Goal: Task Accomplishment & Management: Use online tool/utility

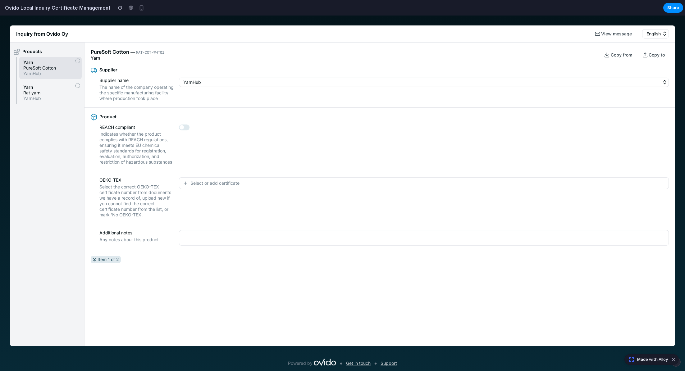
click at [246, 224] on div "OEKO-TEX Select the correct OEKO-TEX certificate number from documents we have …" at bounding box center [380, 197] width 591 height 53
click at [228, 184] on button "Select or add certificate" at bounding box center [424, 183] width 490 height 12
click at [226, 168] on div "No OEKO-TEX certification Cert. number: ASDFGHJ12345 Cert. number: QWERTYU67890…" at bounding box center [342, 194] width 685 height 356
click at [55, 168] on div "Products Yarn PureSoft Cotton YarnHub Yarn Rat yarn YarnHub" at bounding box center [47, 195] width 75 height 304
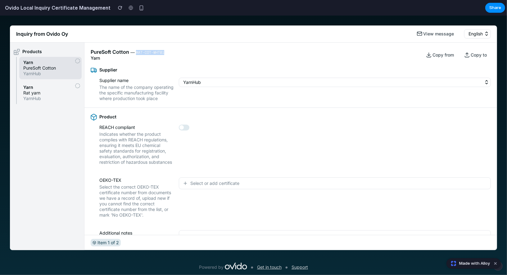
drag, startPoint x: 136, startPoint y: 52, endPoint x: 172, endPoint y: 52, distance: 35.7
click at [172, 52] on div "PureSoft Cotton ― MAT-COT-WHT01 Yarn Copy from Copy to" at bounding box center [291, 51] width 413 height 18
click at [146, 53] on span "MAT-COT-WHT01" at bounding box center [150, 52] width 28 height 5
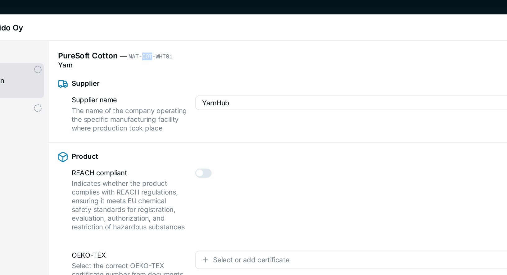
scroll to position [22, 0]
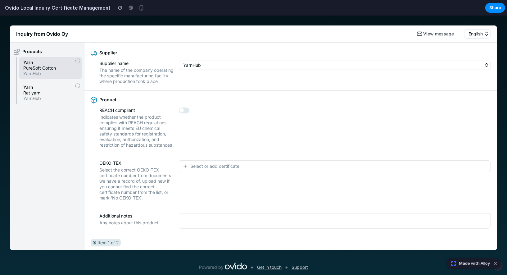
click at [205, 169] on button "Select or add certificate" at bounding box center [335, 166] width 312 height 12
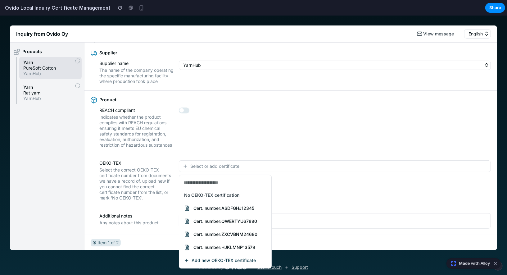
click at [208, 207] on span "Cert. number: ASDFGHJ12345" at bounding box center [224, 208] width 61 height 6
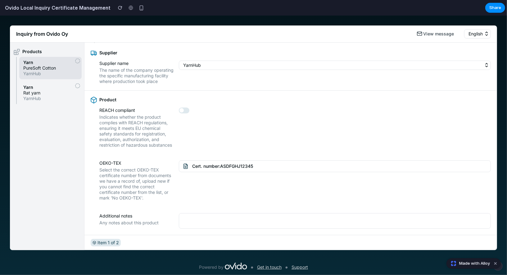
click at [49, 87] on span "Yarn" at bounding box center [50, 87] width 54 height 6
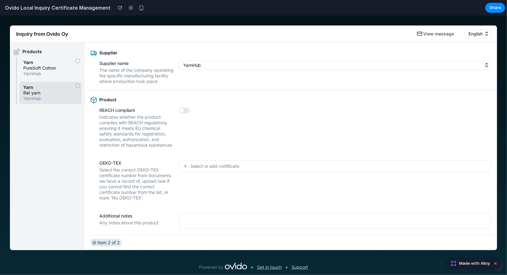
scroll to position [0, 0]
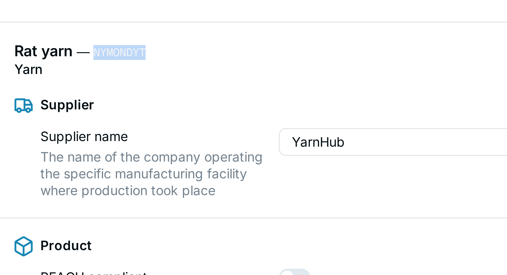
drag, startPoint x: -140, startPoint y: -22, endPoint x: -124, endPoint y: -22, distance: 16.8
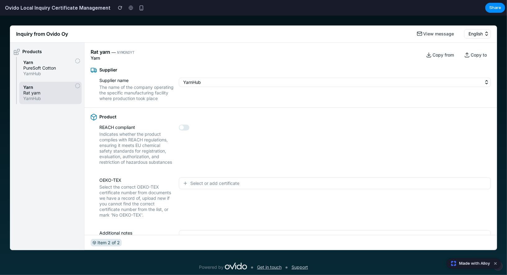
scroll to position [22, 0]
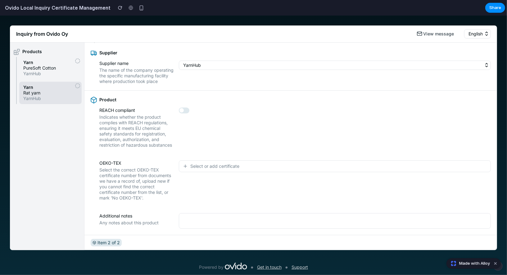
click at [205, 164] on span "Select or add certificate" at bounding box center [214, 166] width 49 height 6
click at [137, 192] on div "No OEKO-TEX certification Cert. number: ASDFGHJ12345 Cert. number: QWERTYU67890…" at bounding box center [253, 144] width 507 height 259
drag, startPoint x: 142, startPoint y: 181, endPoint x: 162, endPoint y: 195, distance: 24.5
click at [162, 195] on span "Select the correct OEKO-TEX certificate number from documents we have a record …" at bounding box center [136, 184] width 75 height 34
click at [197, 170] on button "Select or add certificate" at bounding box center [335, 166] width 312 height 12
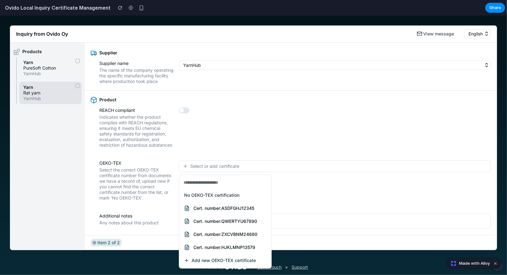
click at [221, 259] on span "Add new OEKO-TEX certificate" at bounding box center [224, 260] width 64 height 6
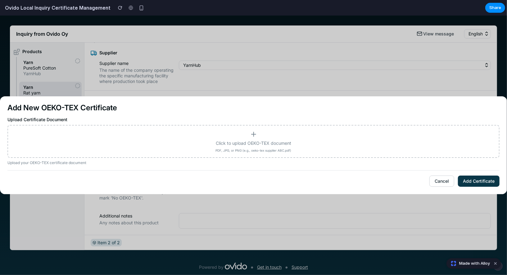
click at [198, 132] on div "Click to upload OEKO-TEX document PDF, JPG, or PNG (e.g., oeko-tex supplier ABC…" at bounding box center [253, 141] width 481 height 22
click at [0, 15] on input "Click to upload OEKO-TEX document PDF, JPG, or PNG (e.g., oeko-tex supplier ABC…" at bounding box center [0, 15] width 0 height 0
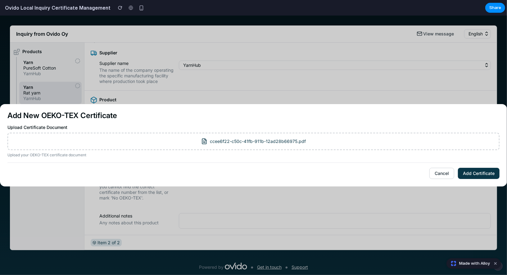
click at [471, 172] on button "Add Certificate" at bounding box center [479, 173] width 42 height 11
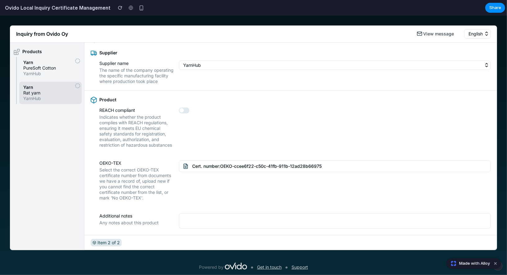
click at [206, 166] on span "Cert. number: OEKO-ccee6f22-c50c-41fb-911b-12ad28b66975" at bounding box center [257, 166] width 130 height 6
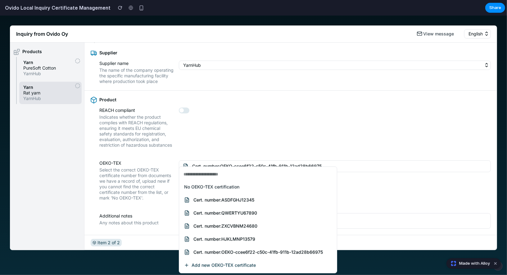
click at [363, 192] on div "No OEKO-TEX certification Cert. number: ASDFGHJ12345 Cert. number: QWERTYU67890…" at bounding box center [253, 144] width 507 height 259
